Goal: Task Accomplishment & Management: Complete application form

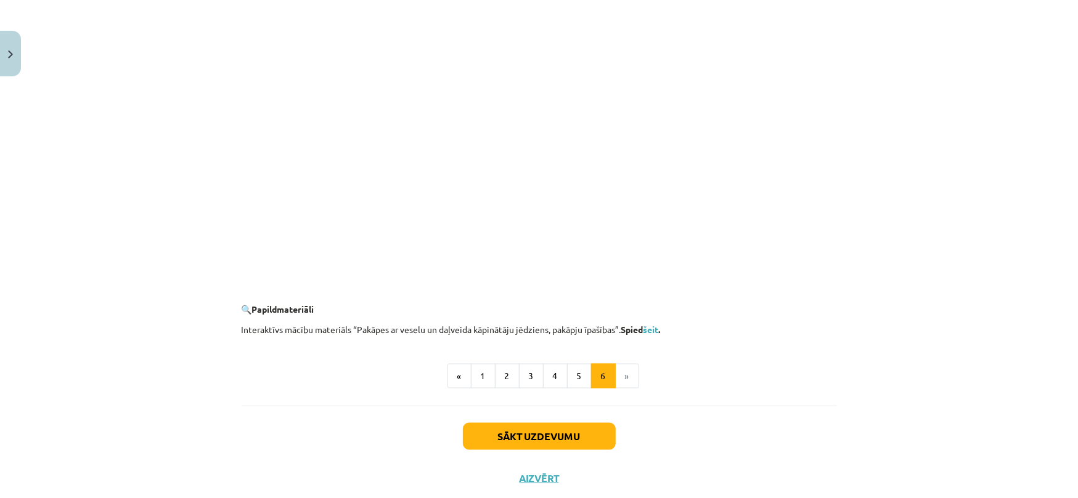
scroll to position [1140, 0]
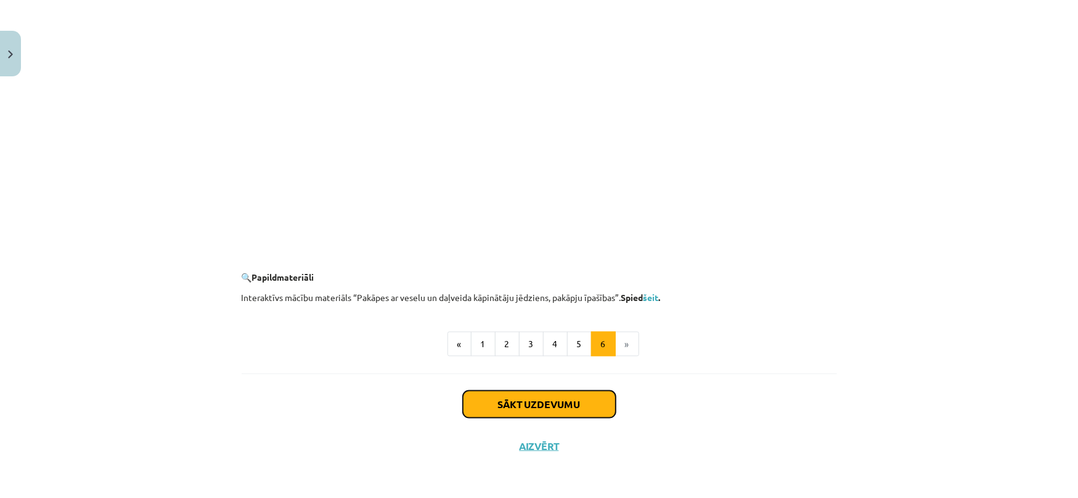
click at [531, 403] on button "Sākt uzdevumu" at bounding box center [539, 404] width 153 height 27
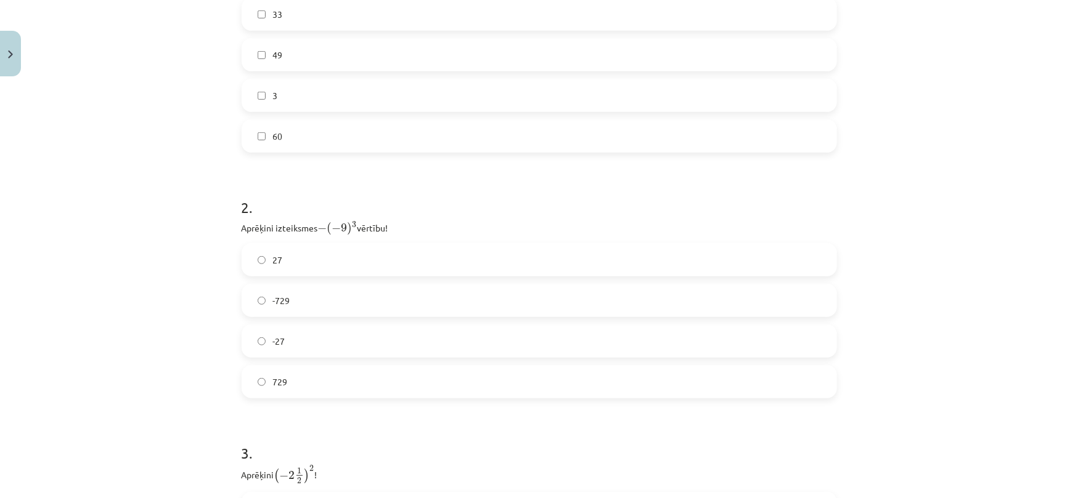
scroll to position [469, 0]
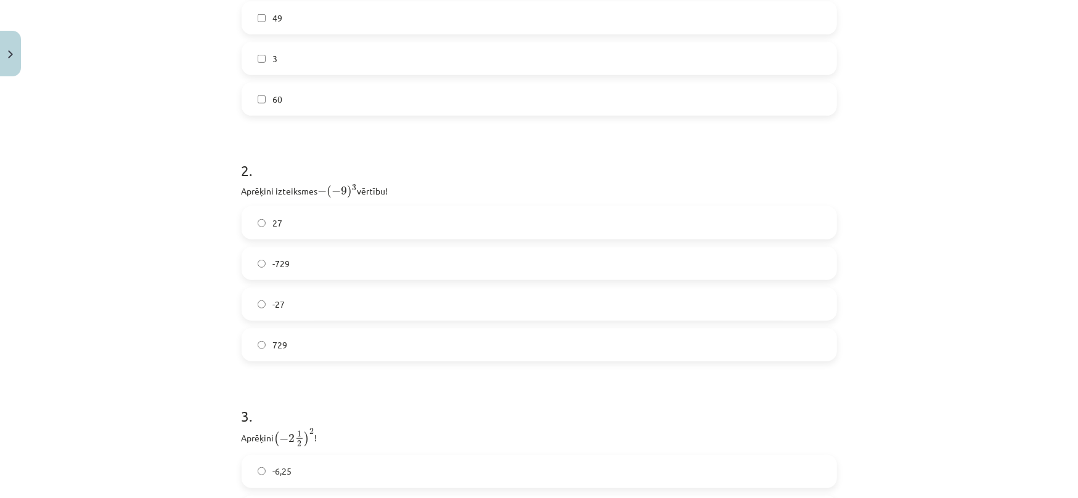
click at [325, 345] on label "729" at bounding box center [539, 345] width 593 height 31
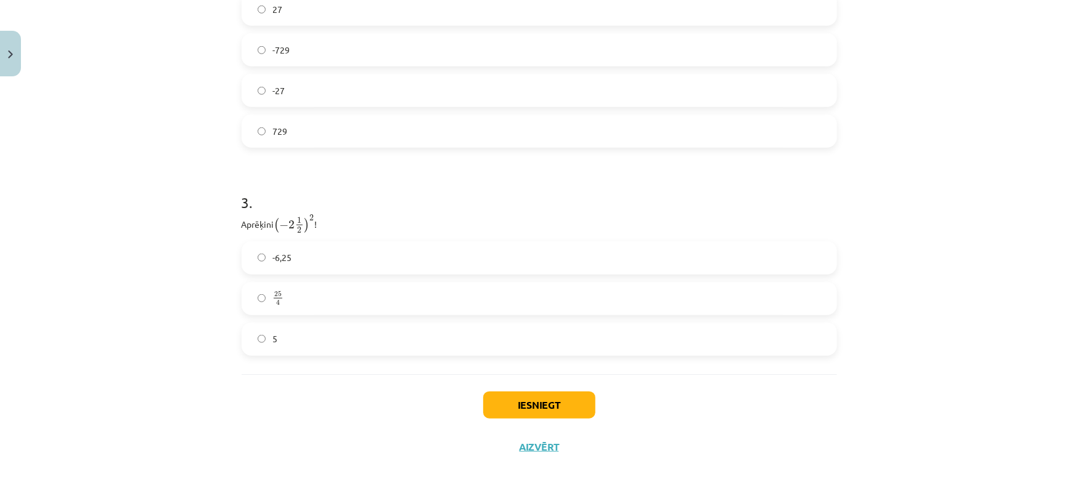
scroll to position [683, 0]
click at [562, 402] on button "Iesniegt" at bounding box center [539, 404] width 112 height 27
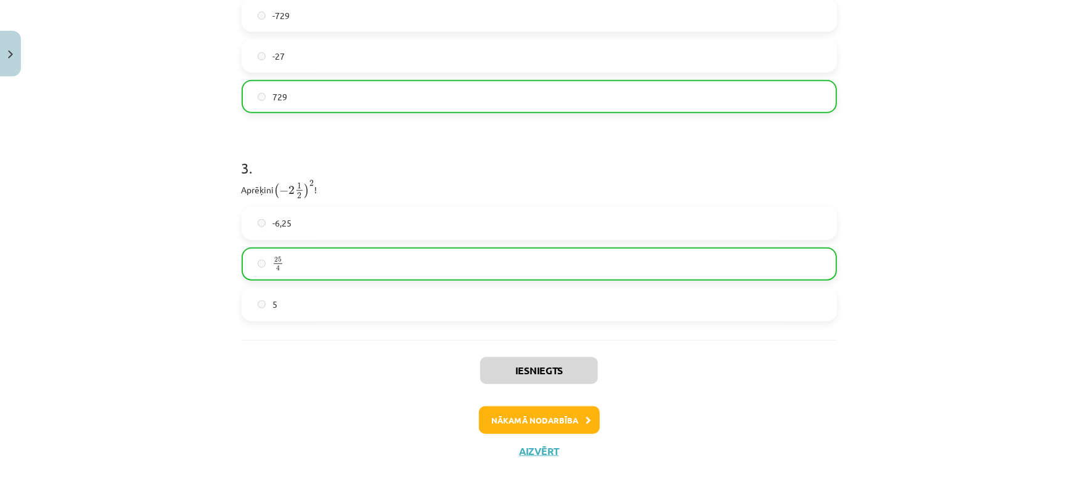
scroll to position [723, 0]
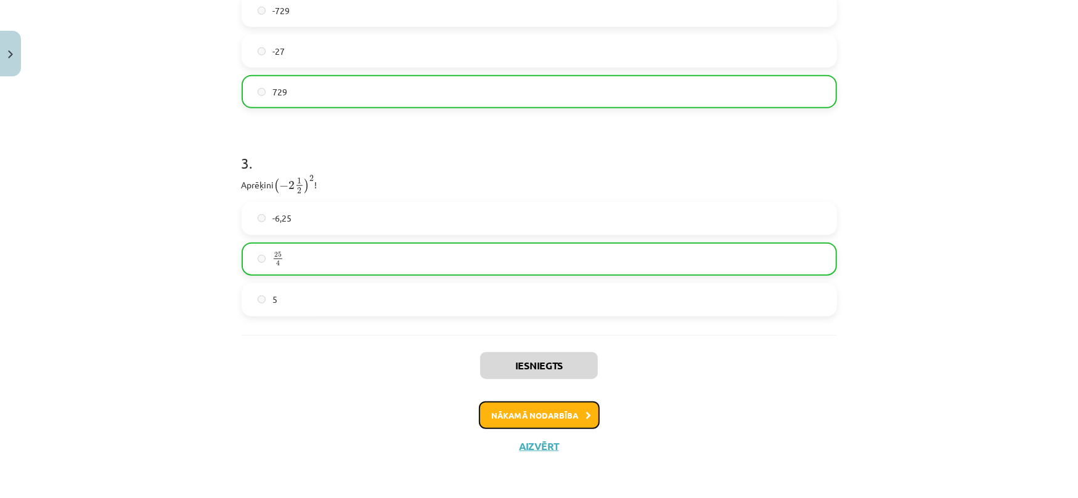
click at [530, 413] on button "Nākamā nodarbība" at bounding box center [539, 416] width 121 height 28
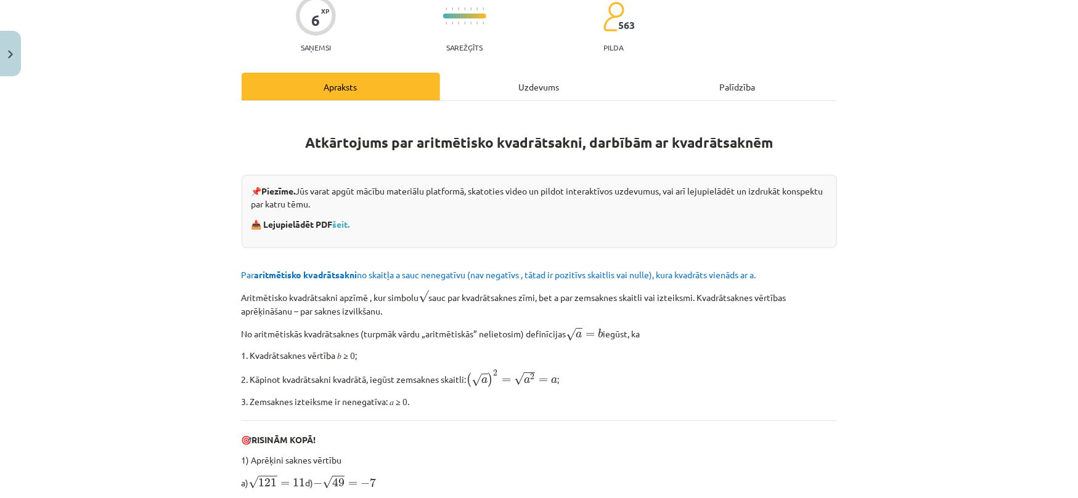
scroll to position [250, 0]
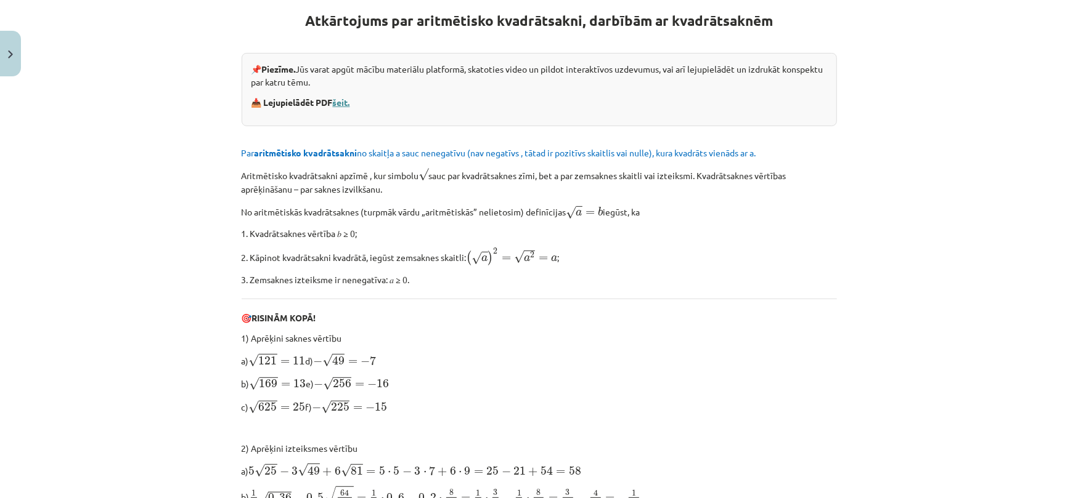
click at [341, 100] on link "šeit." at bounding box center [341, 102] width 17 height 11
click at [969, 168] on div "Mācību tēma: Matemātikas i - 12. klases 1. ieskaites mācību materiāls (ab) #3 📝…" at bounding box center [539, 249] width 1078 height 498
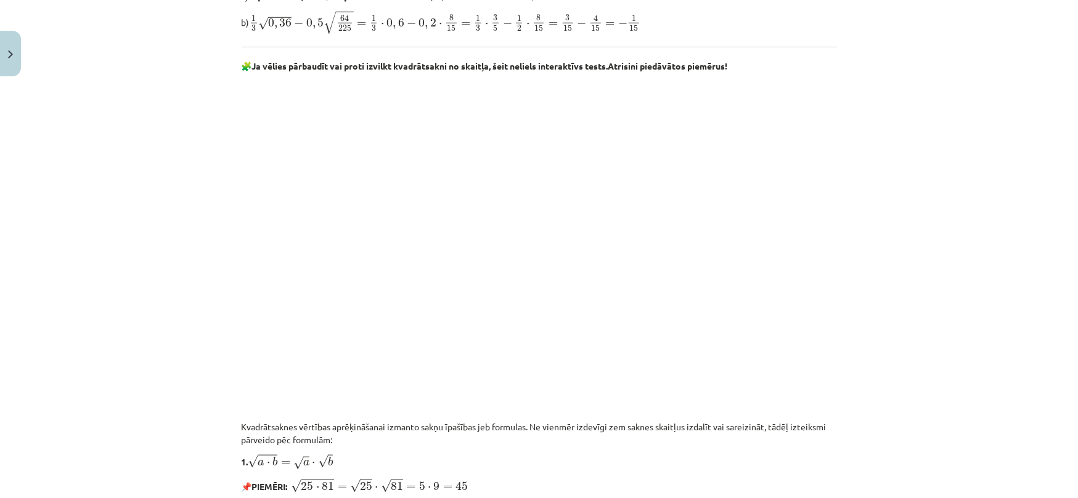
scroll to position [688, 0]
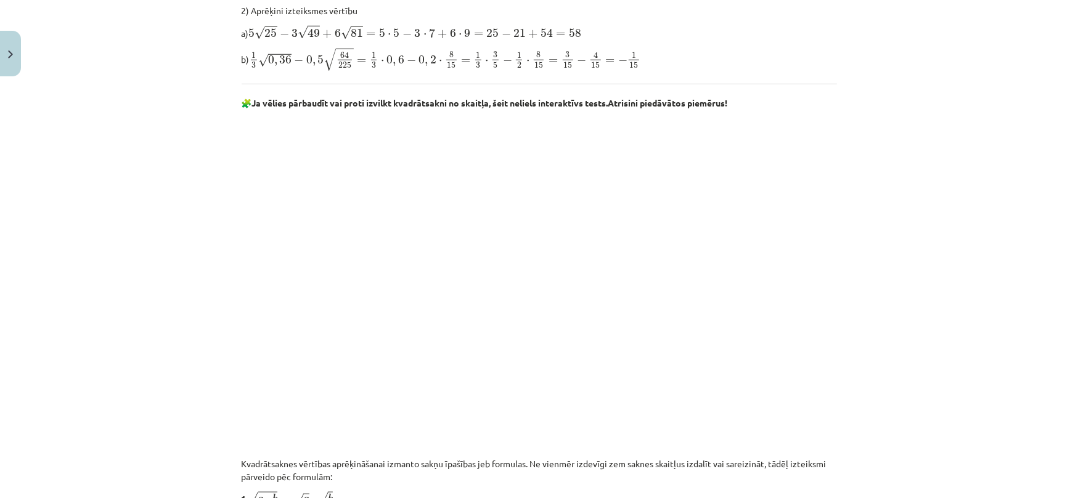
click at [967, 218] on div "Mācību tēma: Matemātikas i - 12. klases 1. ieskaites mācību materiāls (ab) #3 📝…" at bounding box center [539, 249] width 1078 height 498
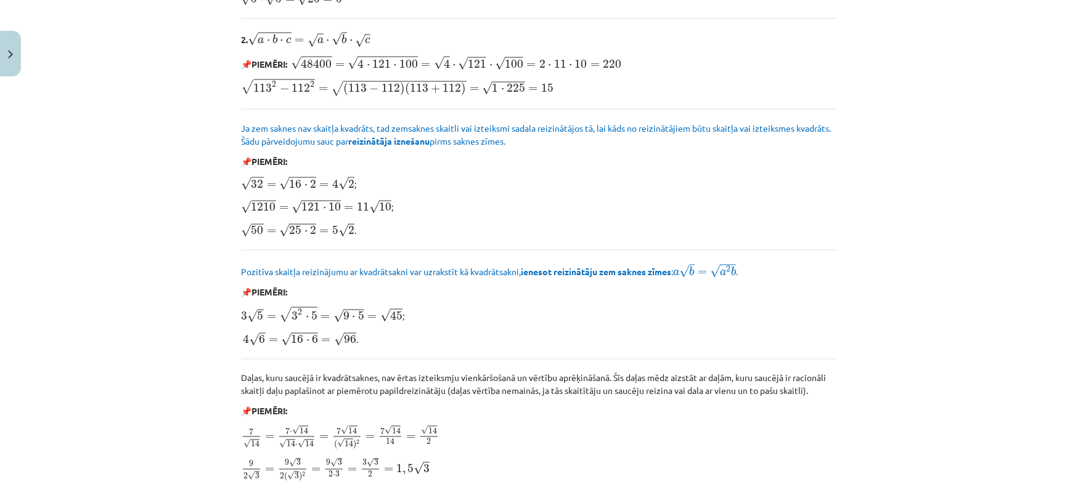
scroll to position [1434, 0]
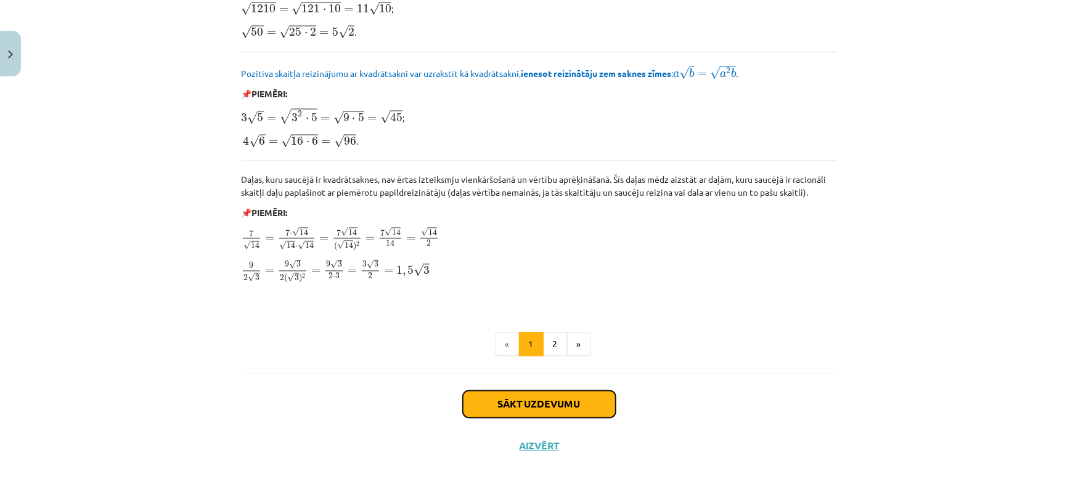
click at [528, 402] on button "Sākt uzdevumu" at bounding box center [539, 404] width 153 height 27
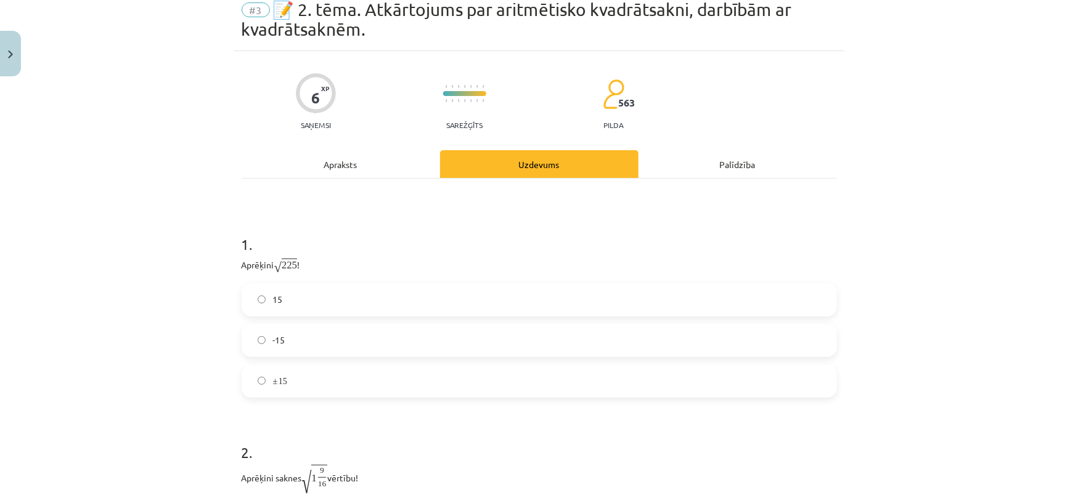
scroll to position [31, 0]
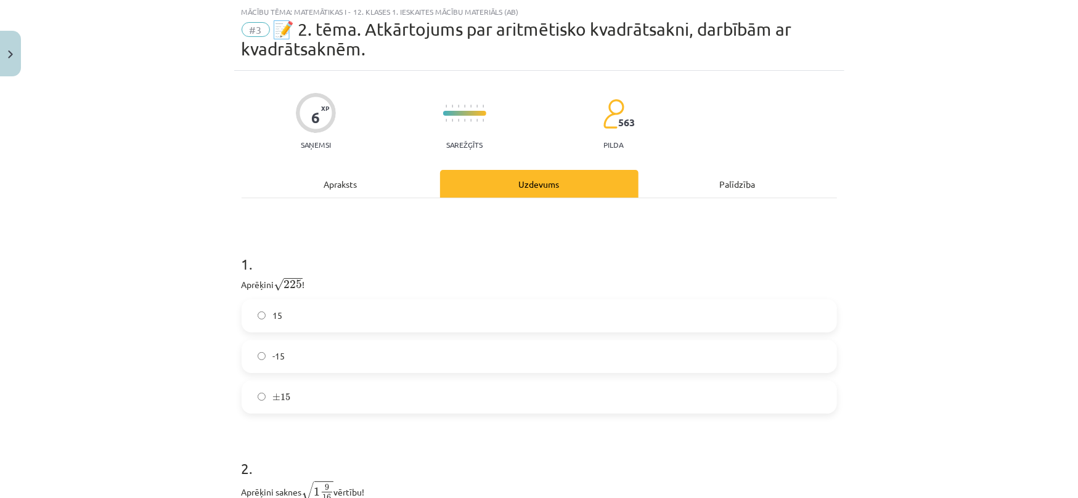
click at [983, 272] on div "Mācību tēma: Matemātikas i - 12. klases 1. ieskaites mācību materiāls (ab) #3 📝…" at bounding box center [539, 249] width 1078 height 498
click at [277, 318] on label "15" at bounding box center [539, 316] width 593 height 31
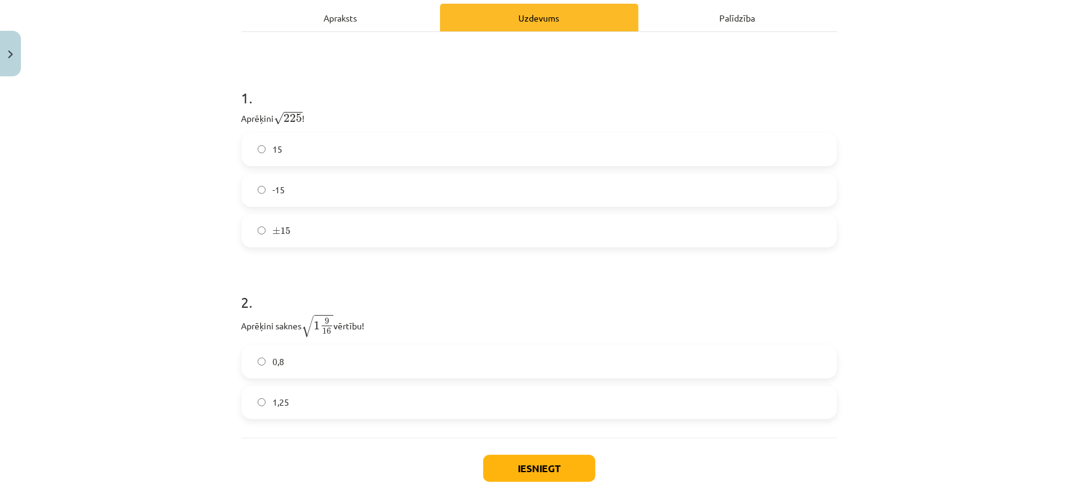
scroll to position [250, 0]
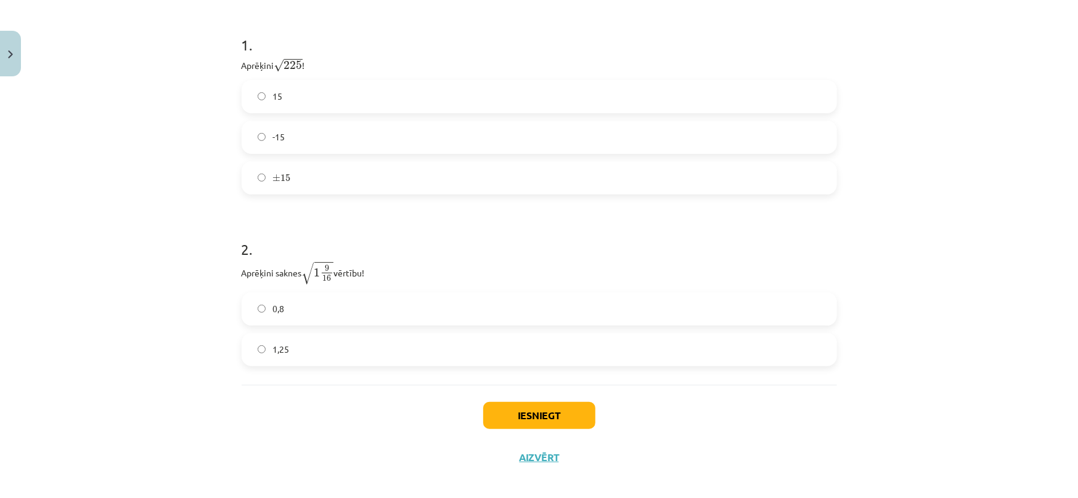
click at [998, 222] on div "Mācību tēma: Matemātikas i - 12. klases 1. ieskaites mācību materiāls (ab) #3 📝…" at bounding box center [539, 249] width 1078 height 498
click at [993, 208] on div "Mācību tēma: Matemātikas i - 12. klases 1. ieskaites mācību materiāls (ab) #3 📝…" at bounding box center [539, 249] width 1078 height 498
click at [543, 410] on button "Iesniegt" at bounding box center [539, 415] width 112 height 27
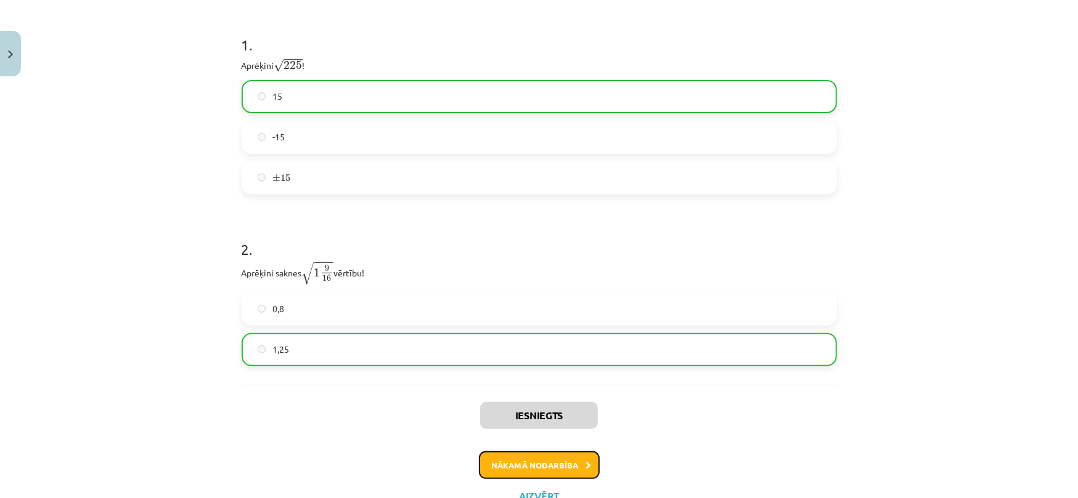
click at [538, 465] on button "Nākamā nodarbība" at bounding box center [539, 466] width 121 height 28
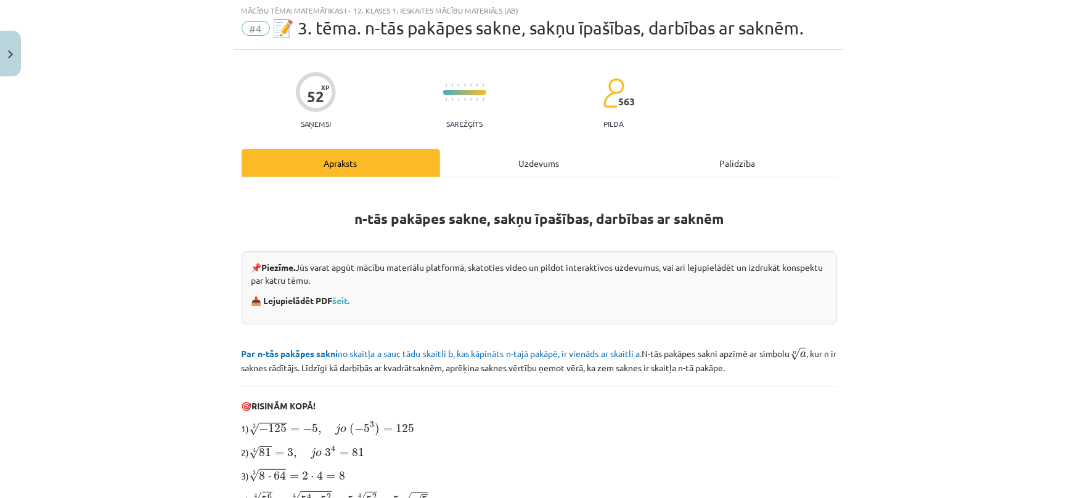
scroll to position [31, 0]
click at [954, 166] on div "Mācību tēma: Matemātikas i - 12. klases 1. ieskaites mācību materiāls (ab) #4 📝…" at bounding box center [539, 249] width 1078 height 498
click at [133, 293] on div "Mācību tēma: Matemātikas i - 12. klases 1. ieskaites mācību materiāls (ab) #4 📝…" at bounding box center [539, 249] width 1078 height 498
click at [163, 277] on div "Mācību tēma: Matemātikas i - 12. klases 1. ieskaites mācību materiāls (ab) #4 📝…" at bounding box center [539, 249] width 1078 height 498
click at [946, 303] on div "Mācību tēma: Matemātikas i - 12. klases 1. ieskaites mācību materiāls (ab) #4 📝…" at bounding box center [539, 249] width 1078 height 498
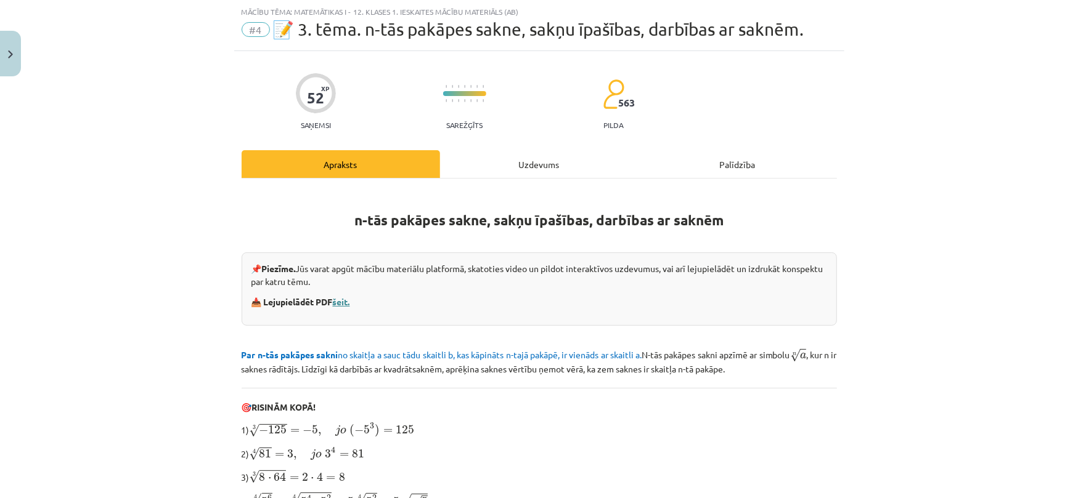
click at [340, 303] on link "šeit." at bounding box center [341, 301] width 17 height 11
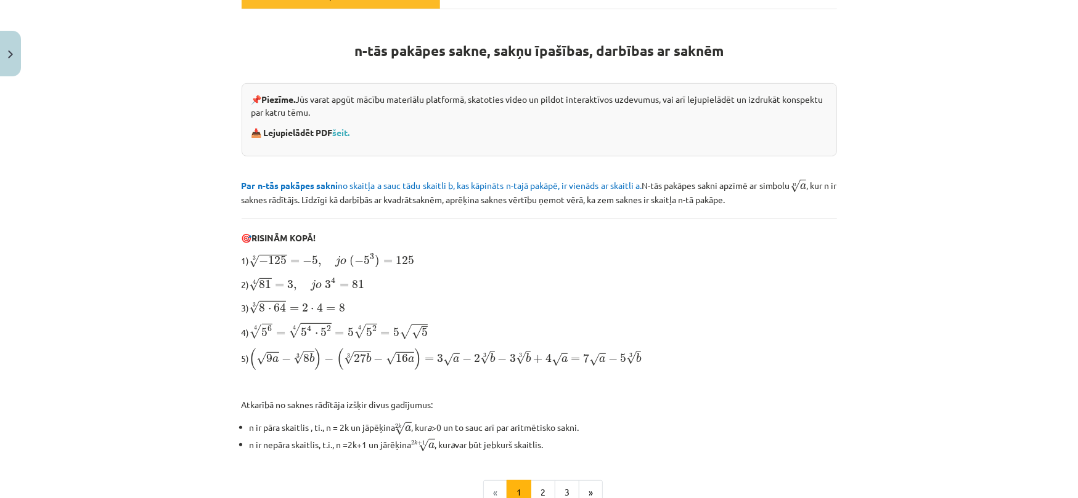
scroll to position [346, 0]
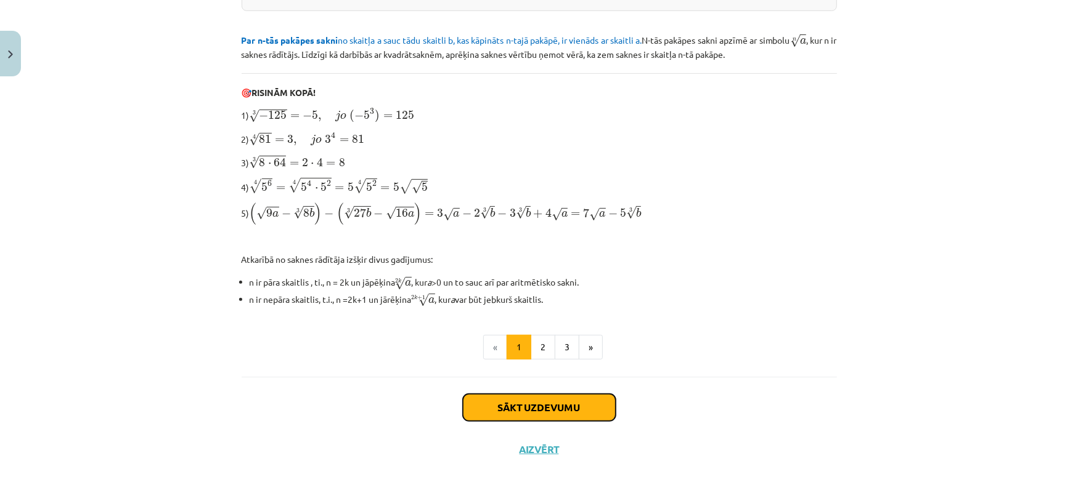
click at [518, 399] on button "Sākt uzdevumu" at bounding box center [539, 407] width 153 height 27
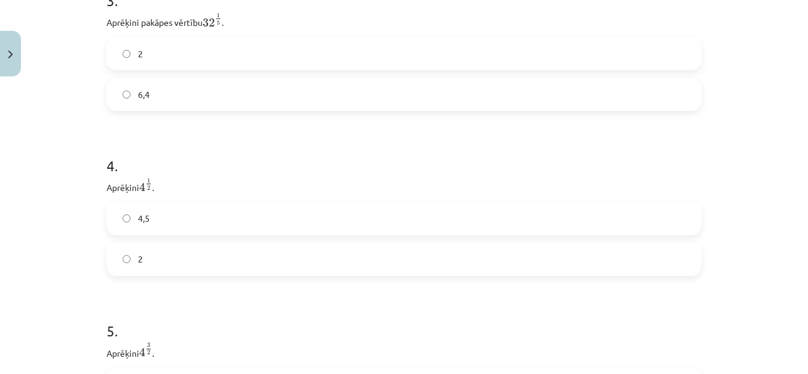
scroll to position [771, 0]
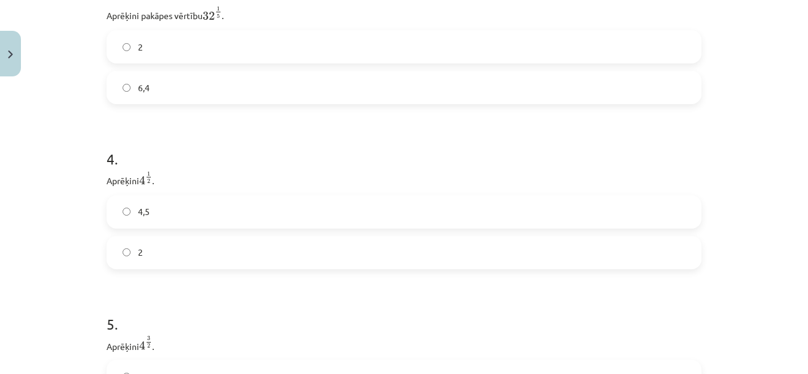
click at [138, 255] on span "2" at bounding box center [140, 252] width 5 height 13
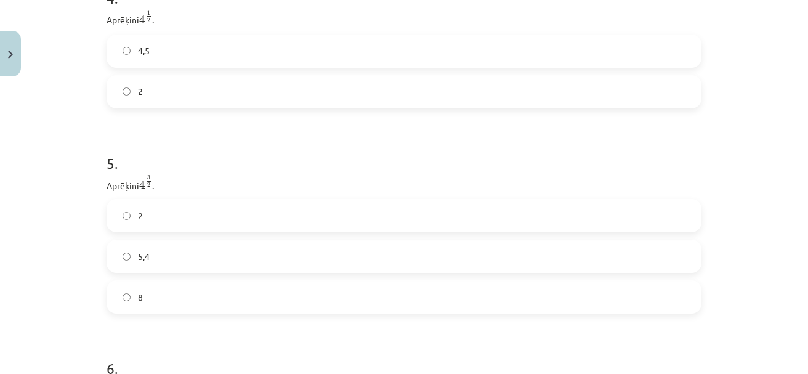
scroll to position [935, 0]
click at [740, 158] on div "Mācību tēma: Matemātikas i - 12. klases 1. ieskaites mācību materiāls (ab) #4 📝…" at bounding box center [404, 187] width 808 height 374
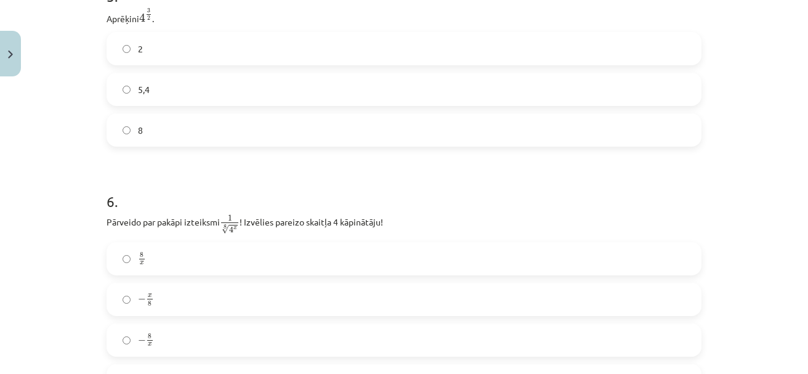
scroll to position [1182, 0]
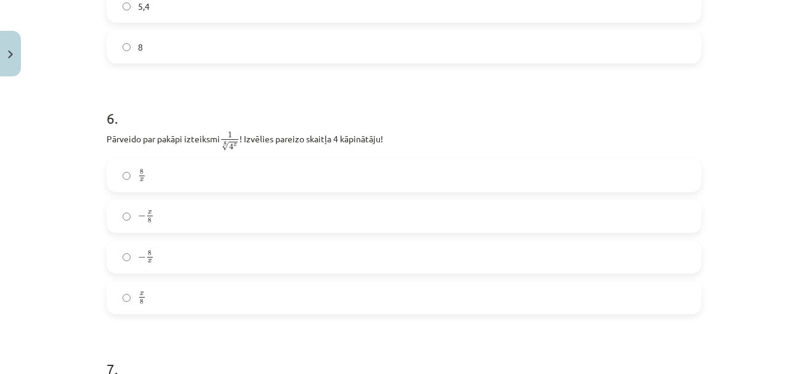
click at [766, 108] on div "Mācību tēma: Matemātikas i - 12. klases 1. ieskaites mācību materiāls (ab) #4 📝…" at bounding box center [404, 187] width 808 height 374
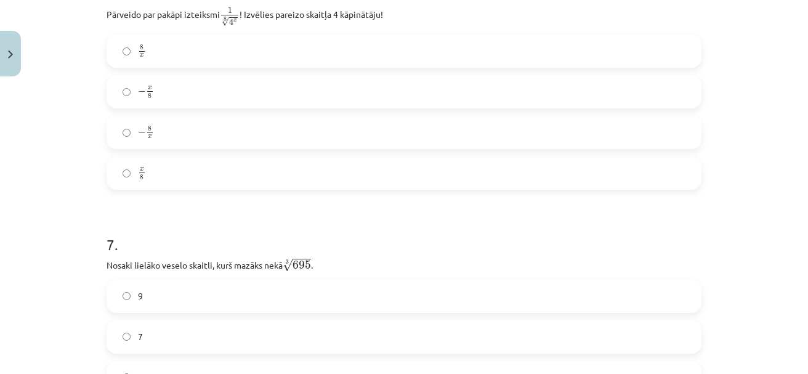
scroll to position [1346, 0]
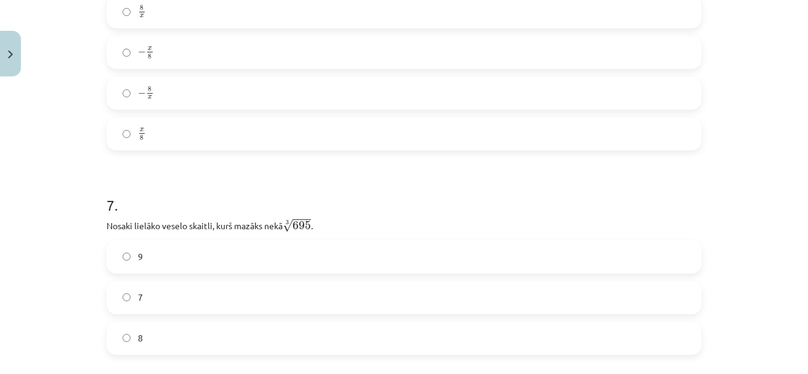
click at [56, 249] on div "Mācību tēma: Matemātikas i - 12. klases 1. ieskaites mācību materiāls (ab) #4 📝…" at bounding box center [404, 187] width 808 height 374
click at [389, 203] on h1 "7 ." at bounding box center [404, 194] width 595 height 38
click at [128, 340] on label "8" at bounding box center [404, 338] width 593 height 31
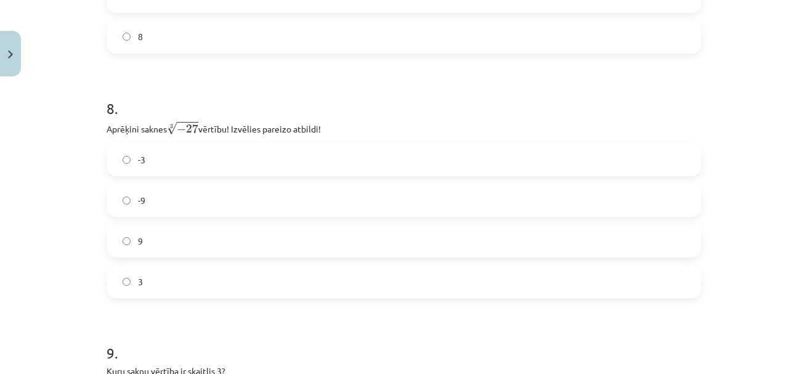
scroll to position [1675, 0]
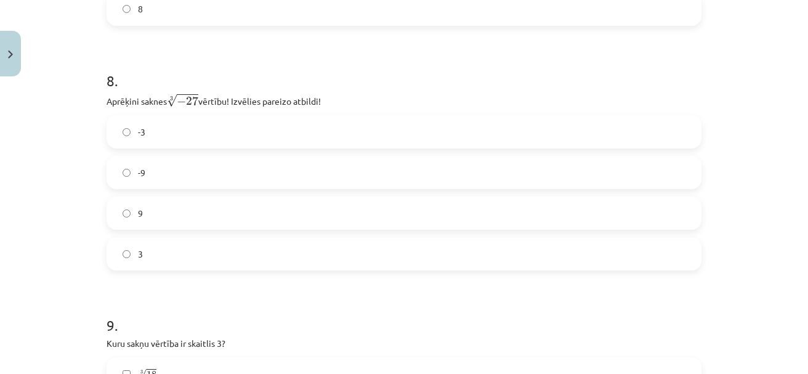
click at [148, 132] on label "-3" at bounding box center [404, 131] width 593 height 31
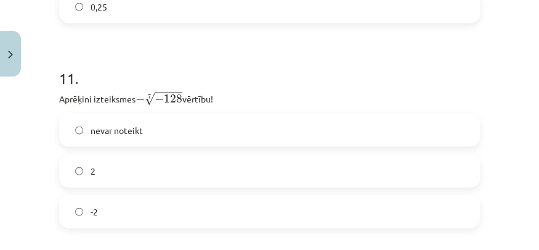
scroll to position [2495, 0]
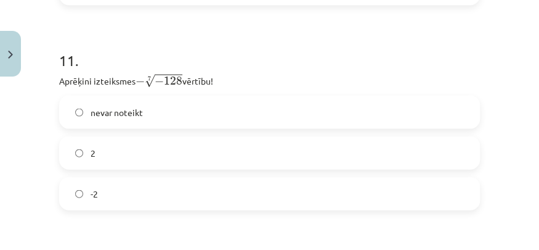
click at [520, 84] on div "Mācību tēma: Matemātikas i - 12. klases 1. ieskaites mācību materiāls (ab) #4 📝…" at bounding box center [269, 125] width 539 height 250
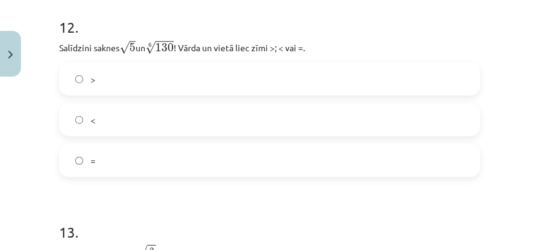
scroll to position [2715, 0]
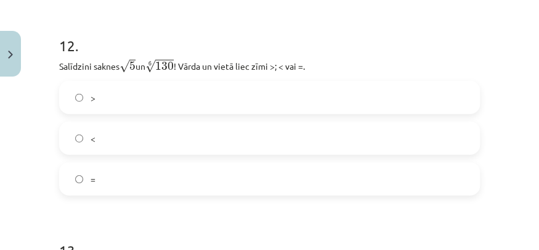
click at [427, 38] on h1 "12 ." at bounding box center [269, 34] width 421 height 38
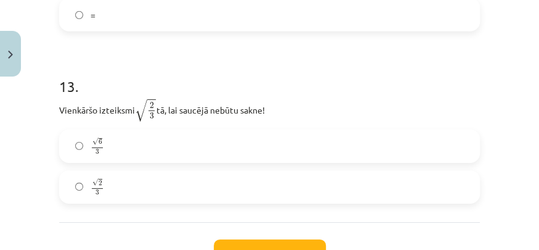
scroll to position [2934, 0]
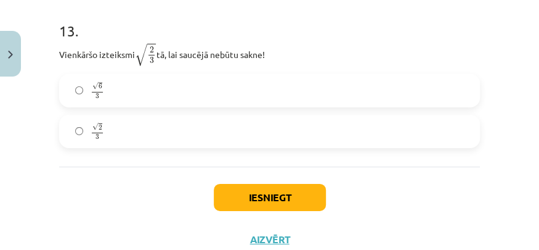
click at [515, 48] on div "Mācību tēma: Matemātikas i - 12. klases 1. ieskaites mācību materiāls (ab) #4 📝…" at bounding box center [269, 125] width 539 height 250
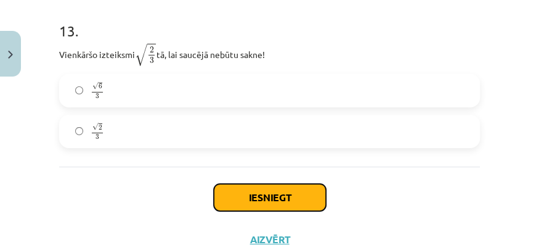
click at [242, 195] on button "Iesniegt" at bounding box center [270, 197] width 112 height 27
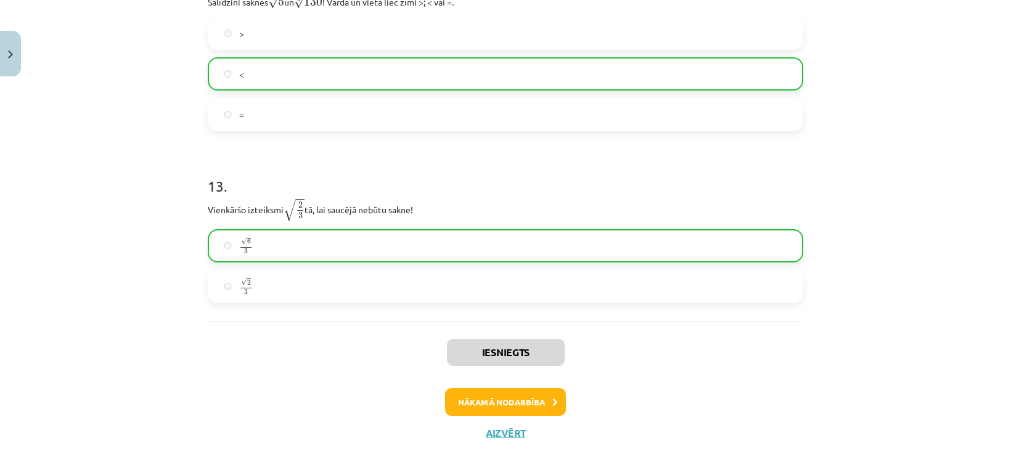
scroll to position [2778, 0]
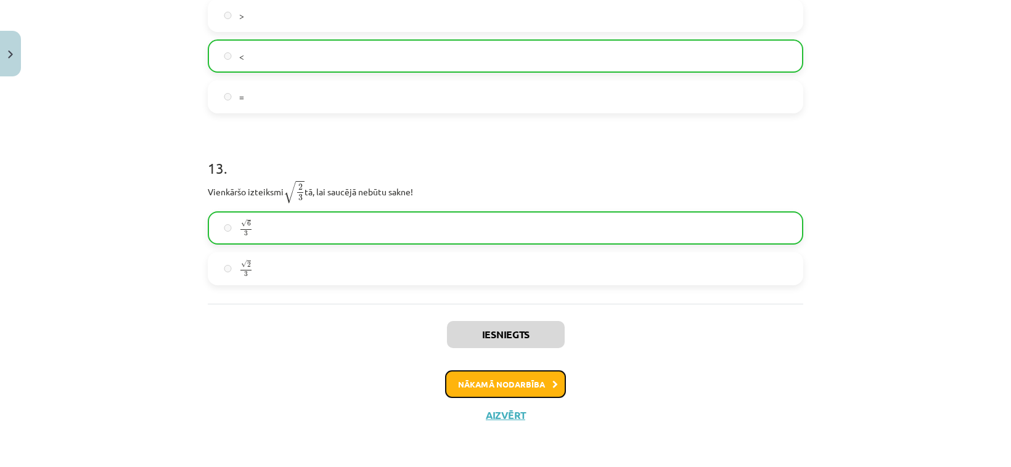
click at [515, 377] on button "Nākamā nodarbība" at bounding box center [505, 384] width 121 height 28
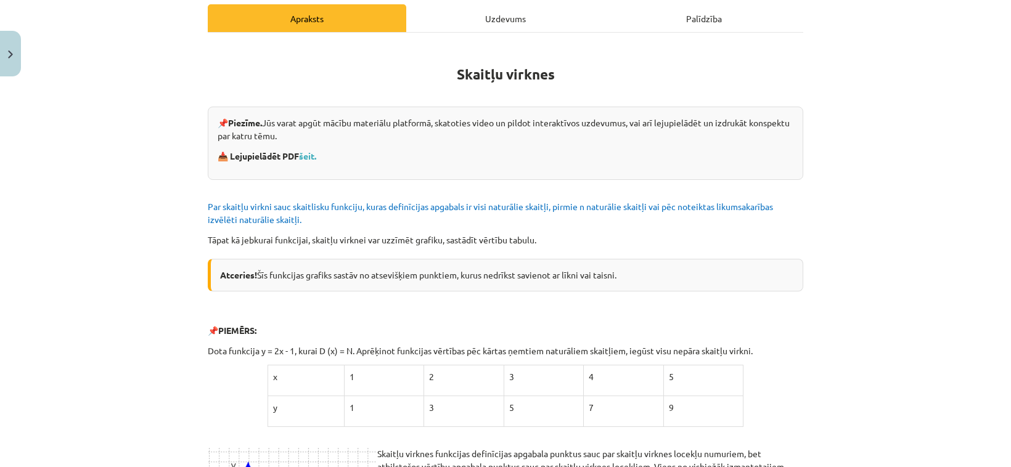
scroll to position [236, 0]
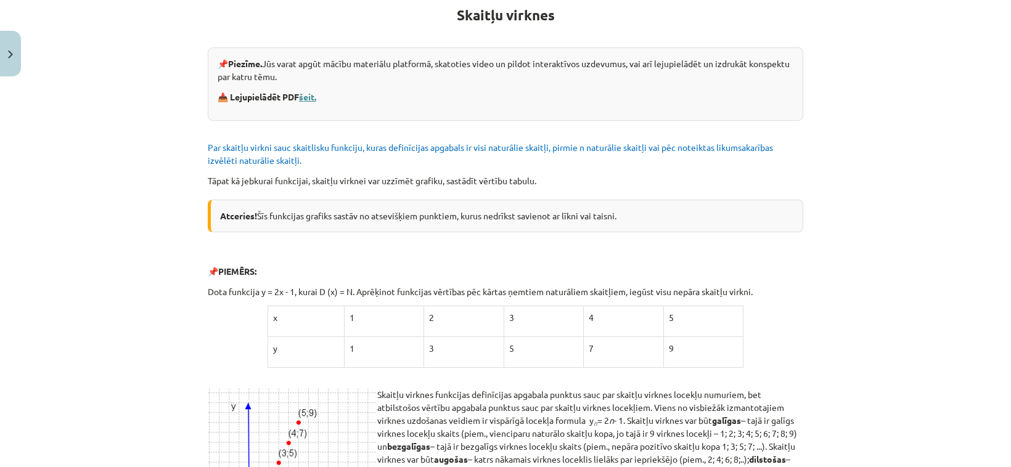
click at [307, 97] on link "šeit." at bounding box center [307, 96] width 17 height 11
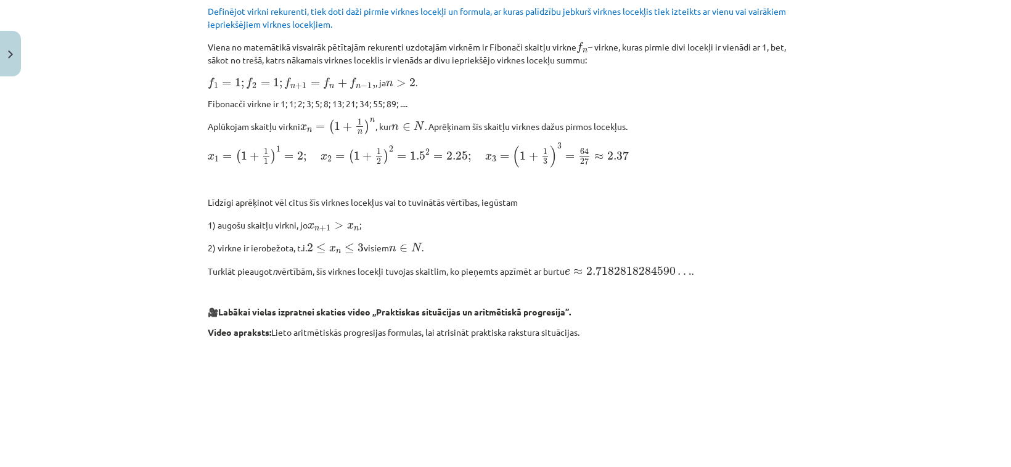
click at [857, 266] on div "Mācību tēma: Matemātikas i - 12. klases 1. ieskaites mācību materiāls (ab) #5 📝…" at bounding box center [505, 233] width 1011 height 467
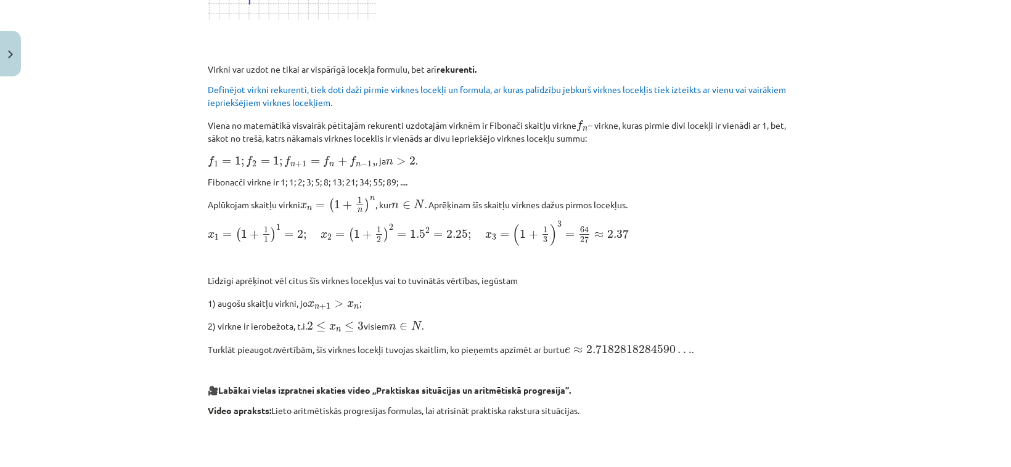
scroll to position [749, 0]
